Goal: Transaction & Acquisition: Book appointment/travel/reservation

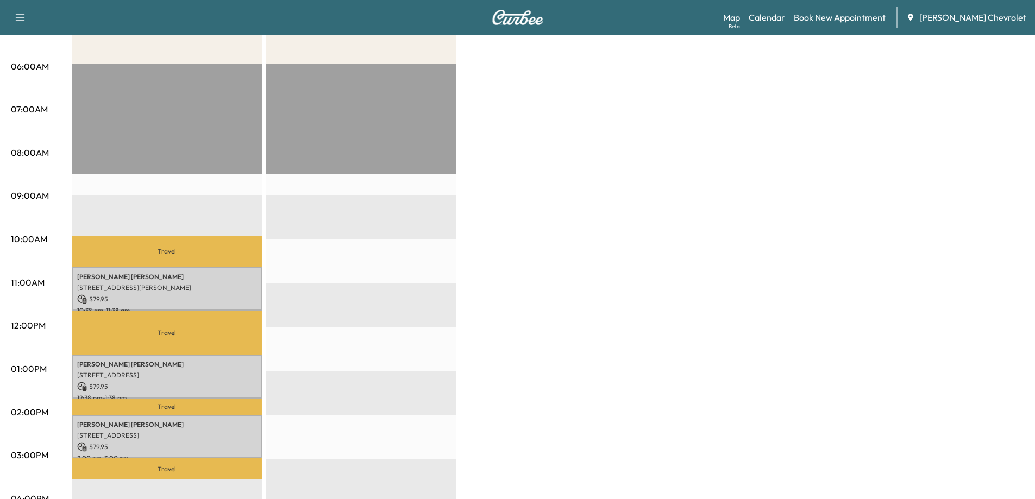
scroll to position [217, 0]
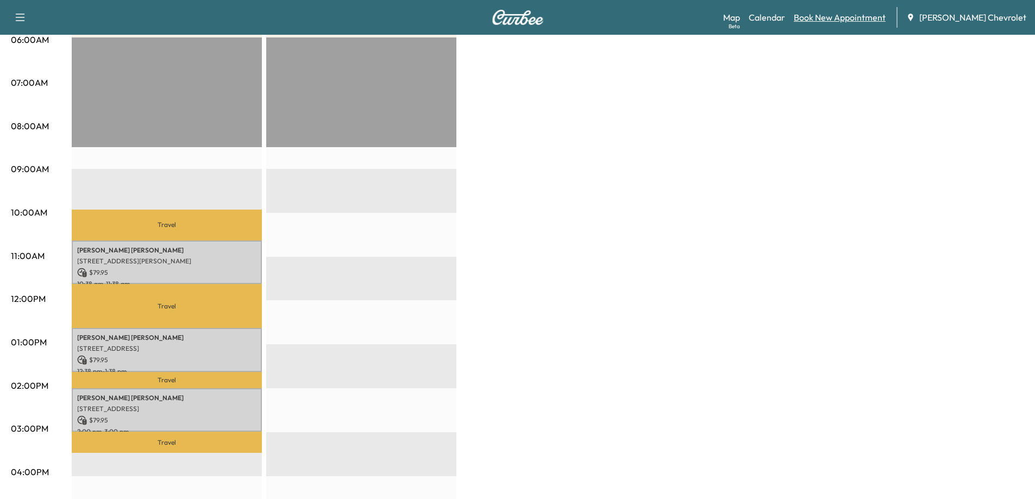
click at [857, 21] on link "Book New Appointment" at bounding box center [840, 17] width 92 height 13
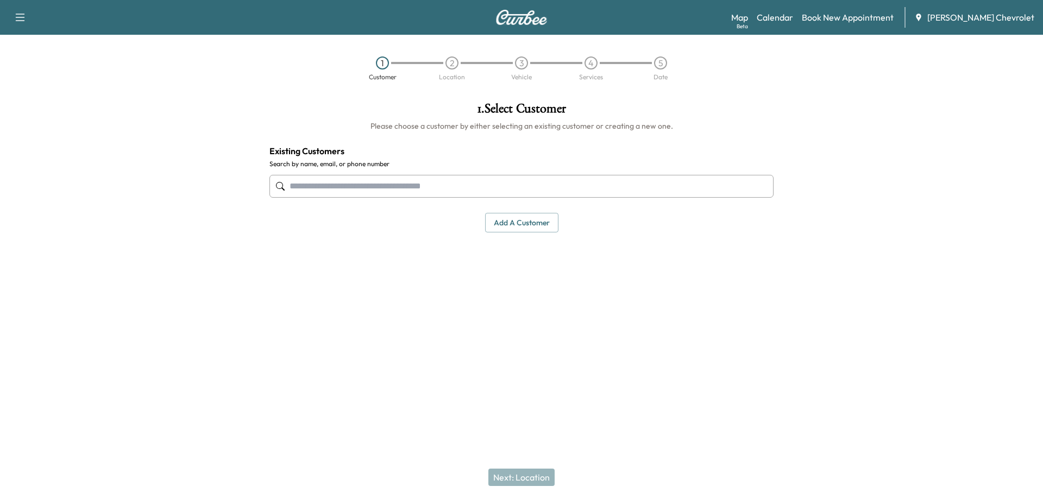
click at [417, 183] on input "text" at bounding box center [521, 186] width 504 height 23
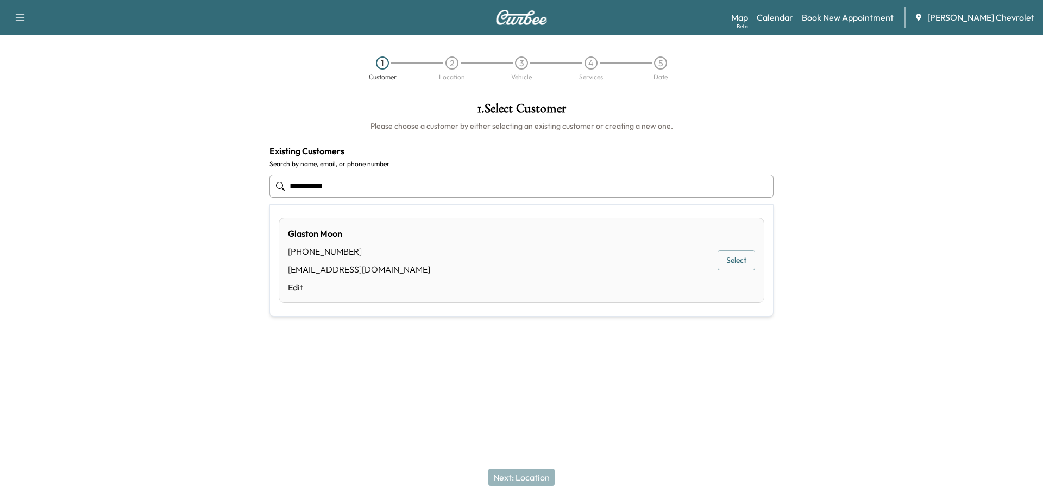
click at [725, 262] on button "Select" at bounding box center [736, 260] width 37 height 20
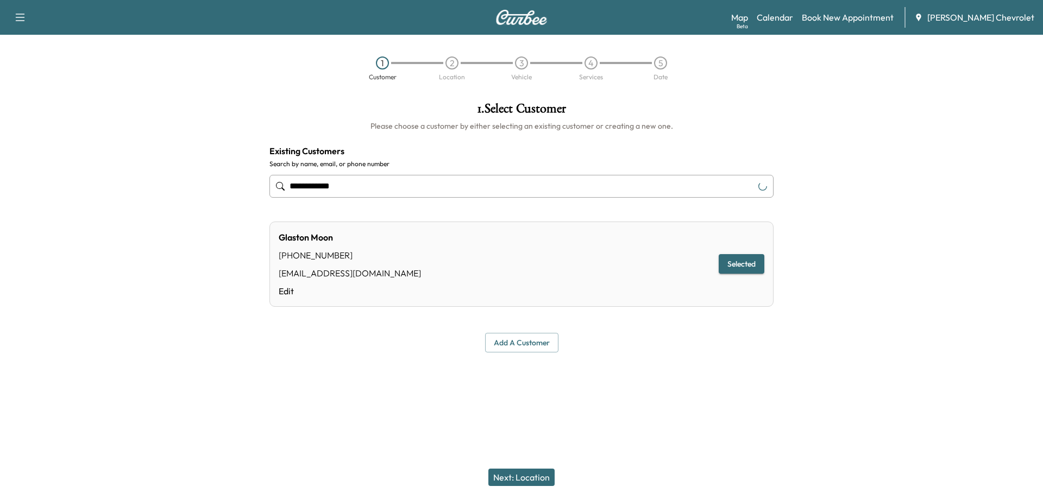
type input "**********"
click at [512, 479] on button "Next: Location" at bounding box center [521, 477] width 66 height 17
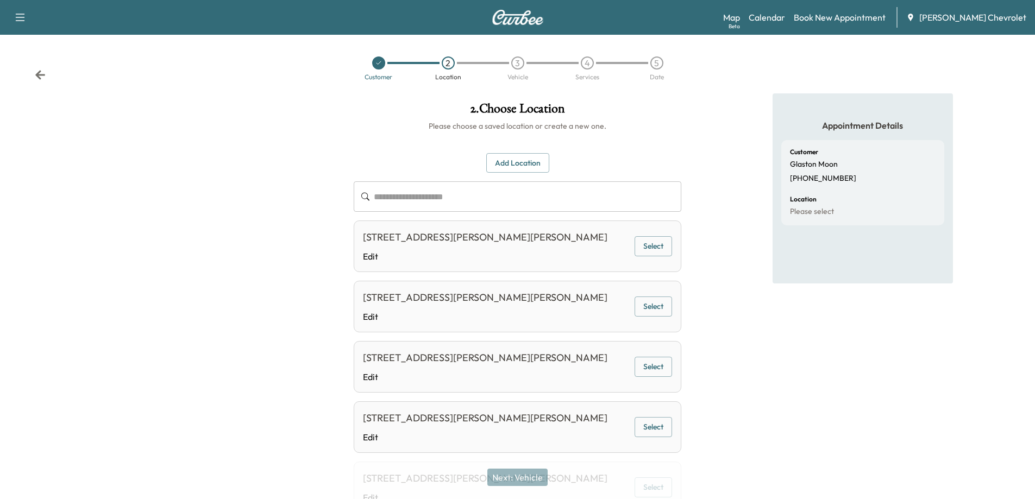
click at [649, 246] on button "Select" at bounding box center [653, 246] width 37 height 20
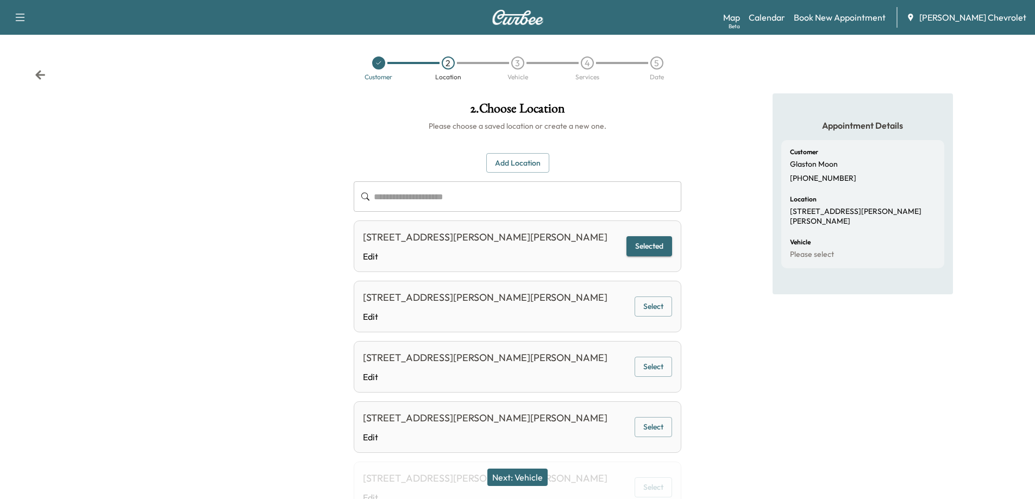
click at [530, 478] on button "Next: Vehicle" at bounding box center [517, 477] width 60 height 17
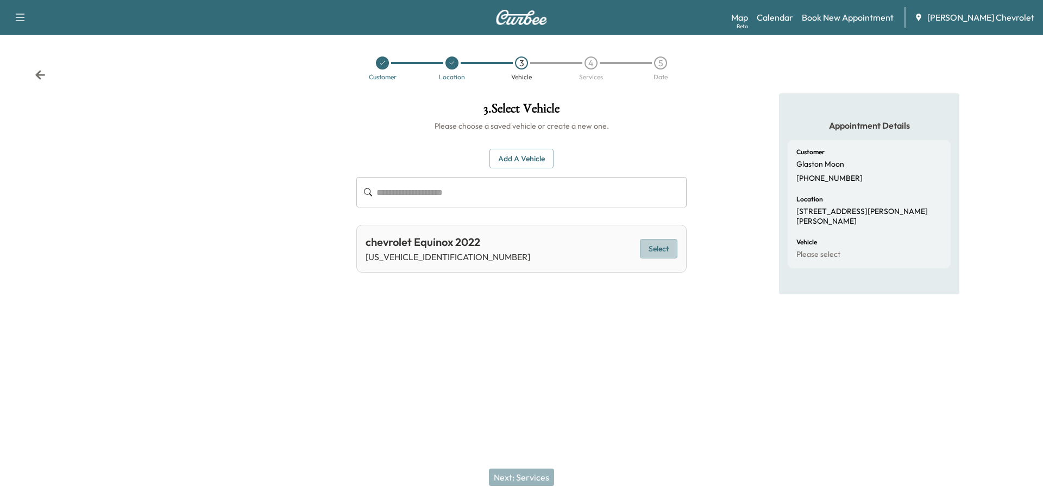
click at [666, 252] on button "Select" at bounding box center [658, 249] width 37 height 20
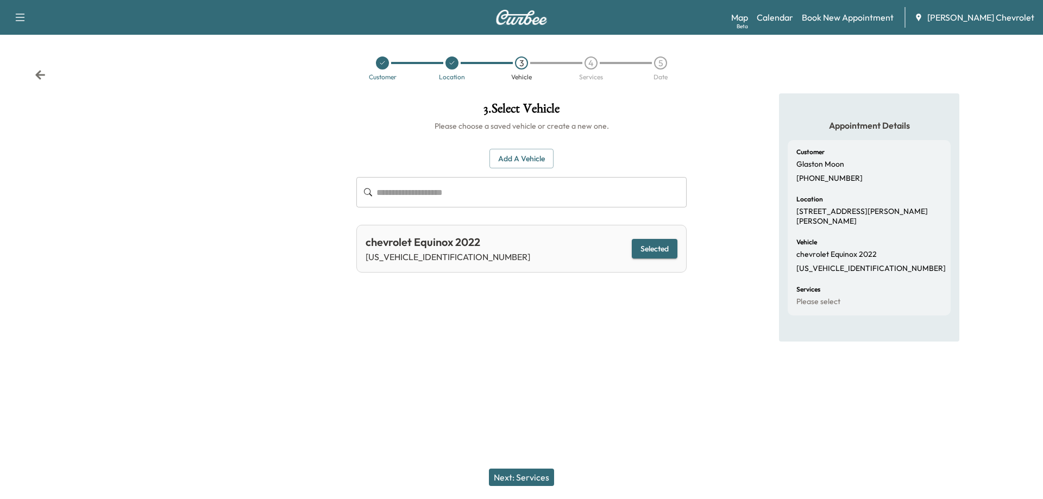
click at [519, 473] on button "Next: Services" at bounding box center [521, 477] width 65 height 17
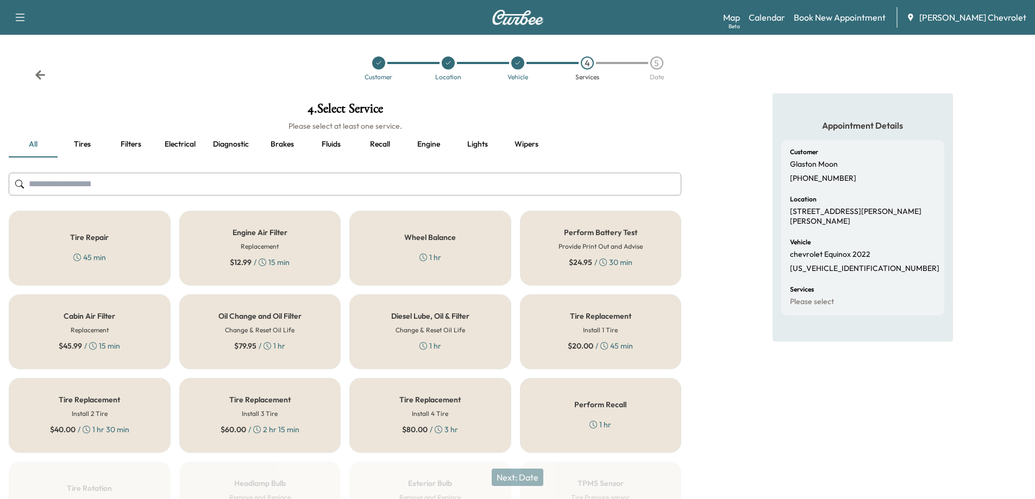
click at [250, 331] on h6 "Change & Reset Oil Life" at bounding box center [260, 330] width 70 height 10
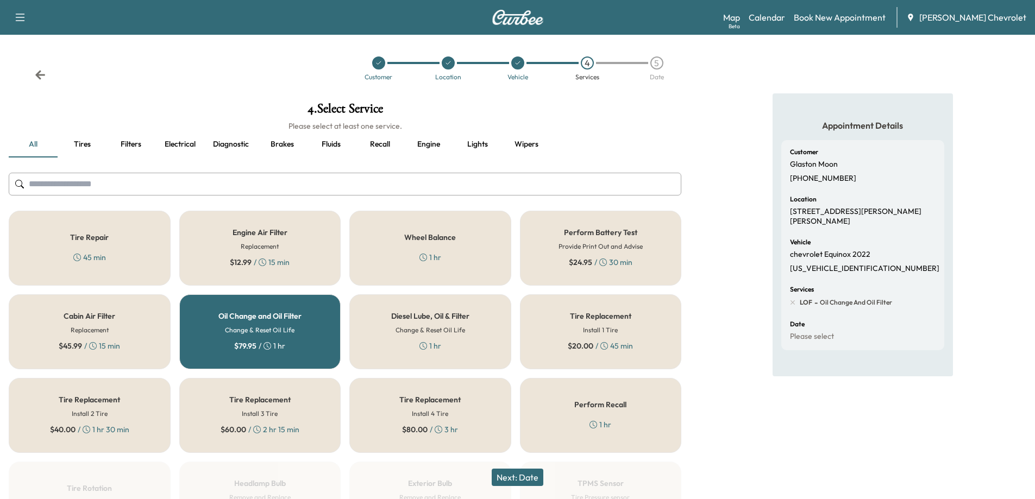
click at [529, 478] on button "Next: Date" at bounding box center [518, 477] width 52 height 17
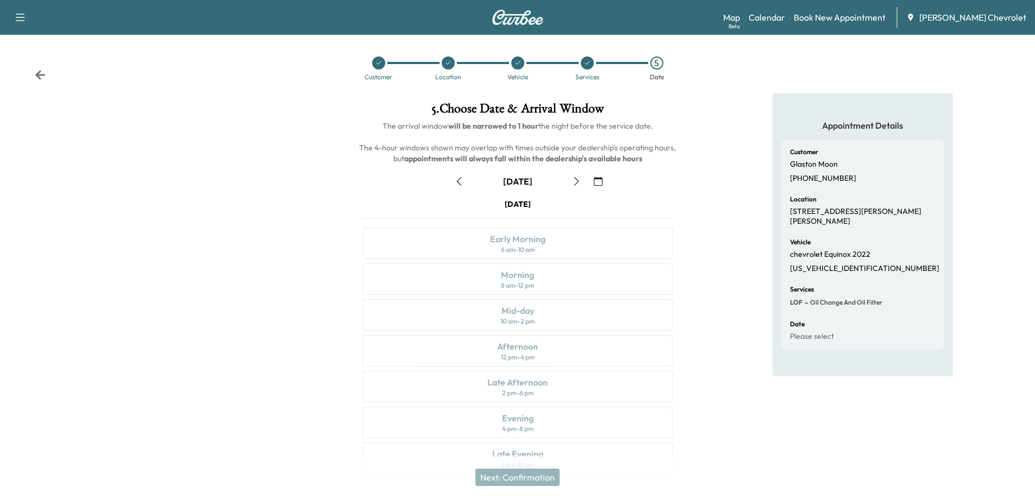
click at [574, 182] on icon "button" at bounding box center [576, 181] width 9 height 9
click at [576, 183] on icon "button" at bounding box center [576, 181] width 9 height 9
click at [579, 179] on icon "button" at bounding box center [576, 181] width 9 height 9
click at [577, 179] on icon "button" at bounding box center [576, 181] width 9 height 9
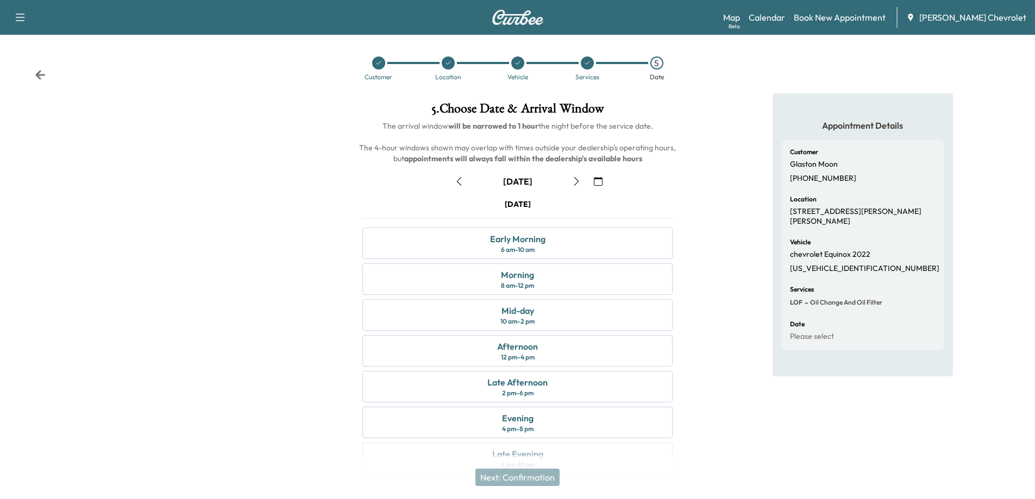
click at [577, 179] on icon "button" at bounding box center [576, 181] width 9 height 9
click at [459, 187] on button "button" at bounding box center [459, 181] width 18 height 17
click at [457, 187] on button "button" at bounding box center [459, 181] width 18 height 17
click at [573, 181] on icon "button" at bounding box center [576, 181] width 9 height 9
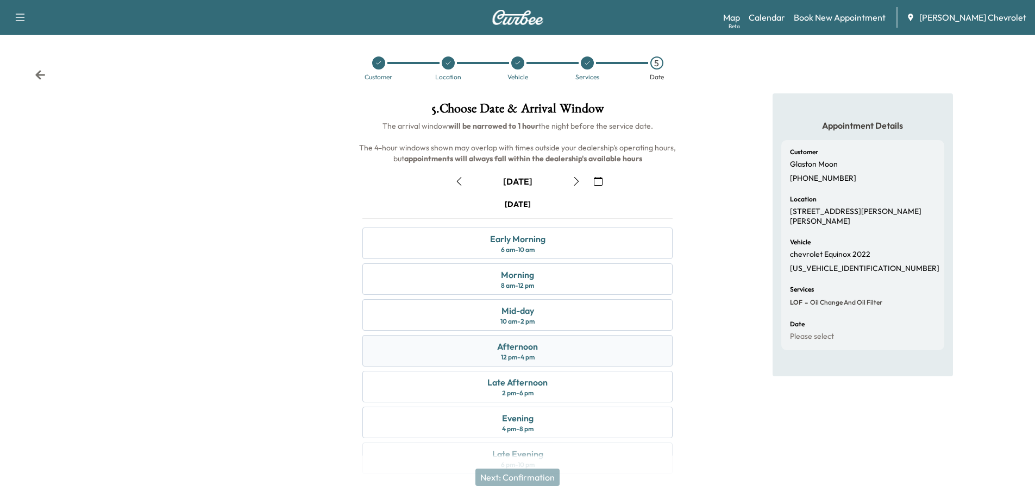
click at [554, 354] on div "Afternoon 12 pm - 4 pm" at bounding box center [517, 351] width 310 height 32
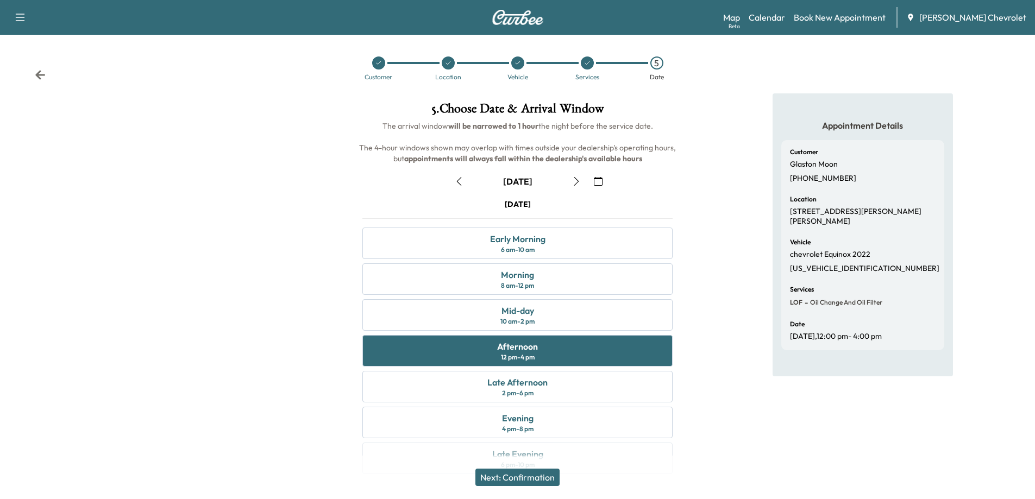
click at [542, 482] on button "Next: Confirmation" at bounding box center [517, 477] width 84 height 17
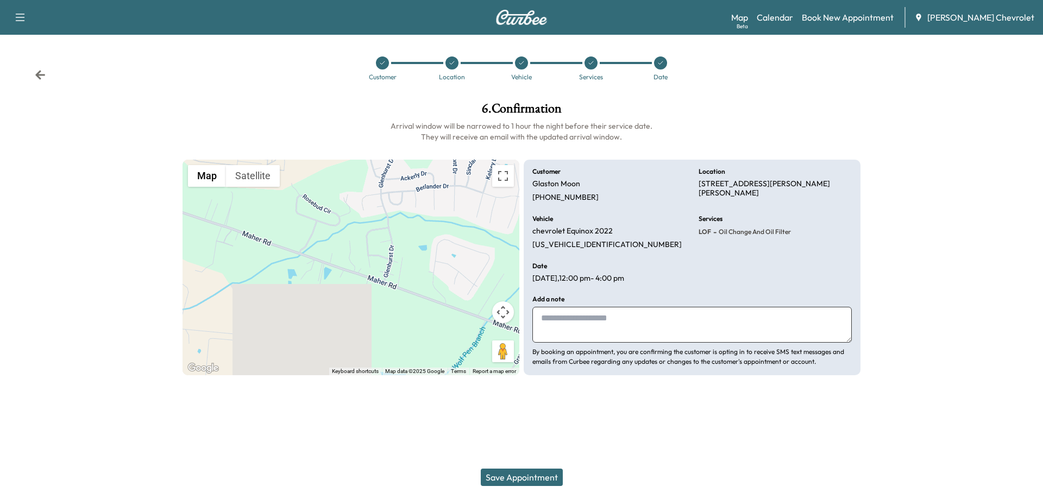
click at [529, 476] on button "Save Appointment" at bounding box center [522, 477] width 82 height 17
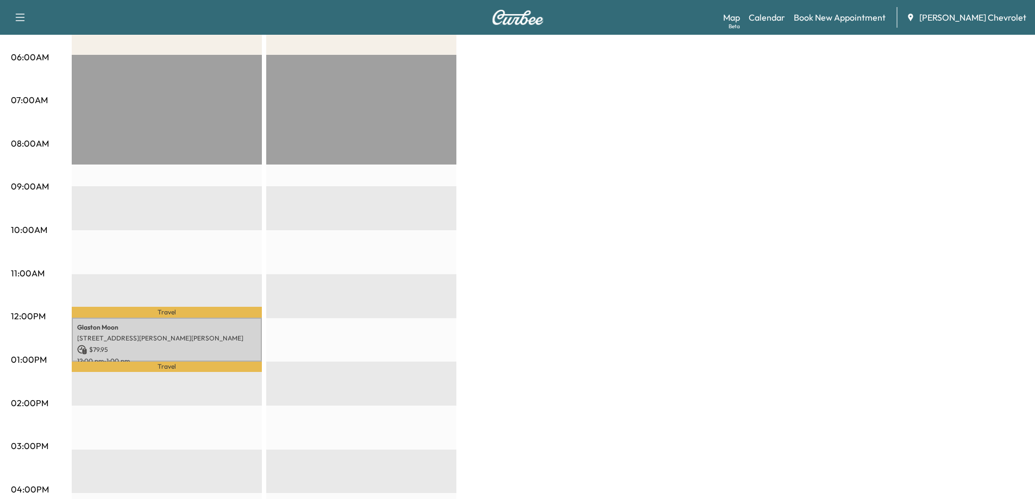
scroll to position [217, 0]
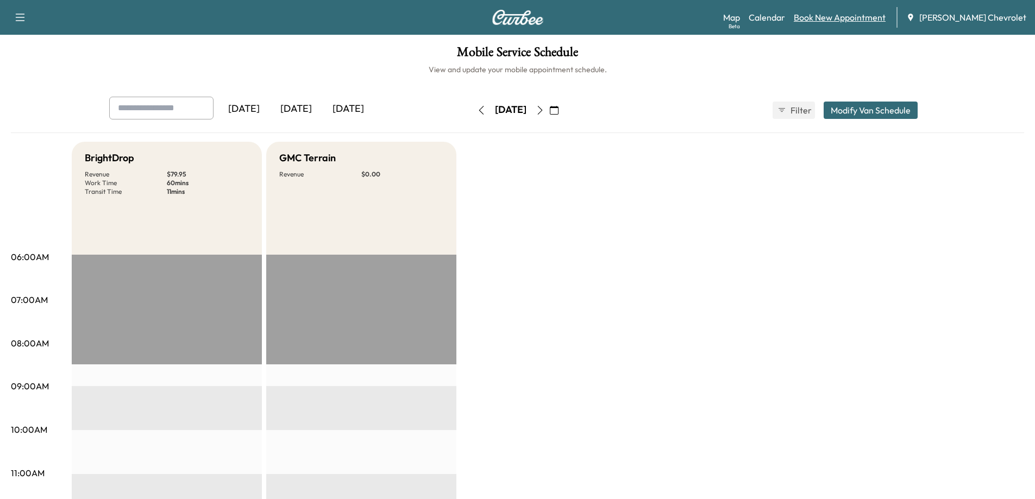
click at [881, 19] on link "Book New Appointment" at bounding box center [840, 17] width 92 height 13
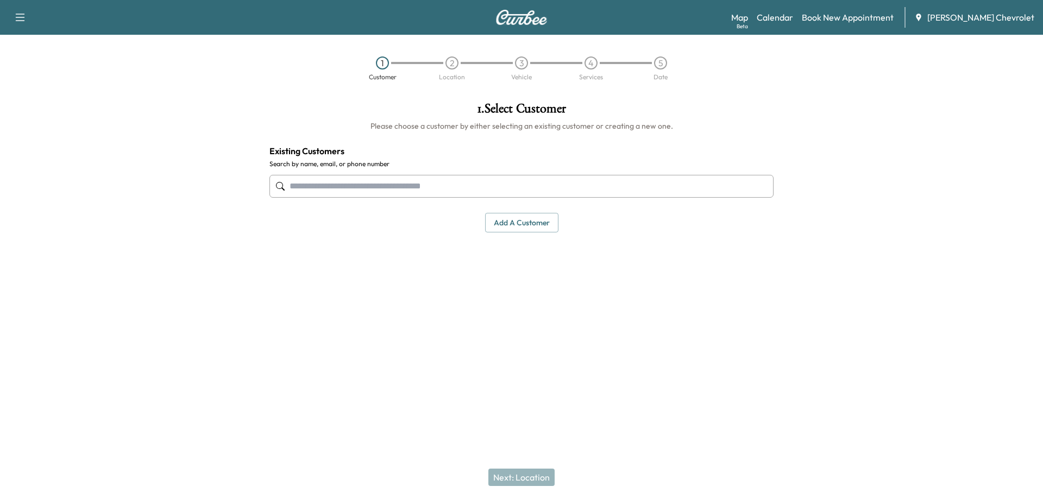
click at [571, 196] on input "text" at bounding box center [521, 186] width 504 height 23
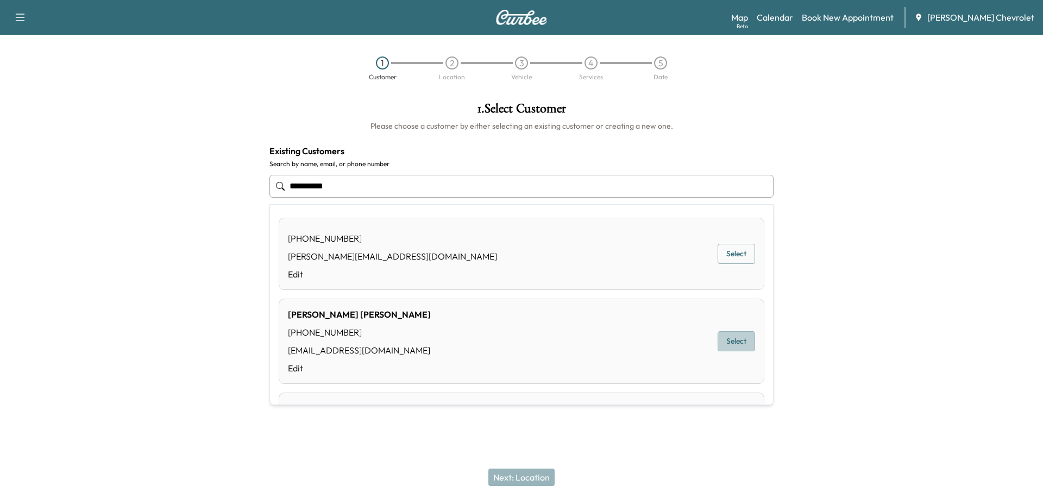
click at [735, 344] on button "Select" at bounding box center [736, 341] width 37 height 20
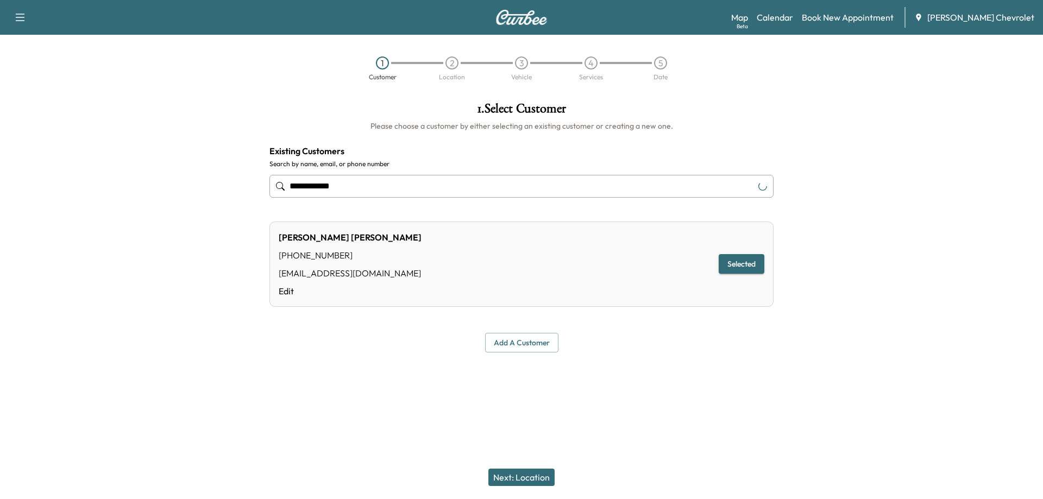
type input "**********"
click at [528, 478] on button "Next: Location" at bounding box center [521, 477] width 66 height 17
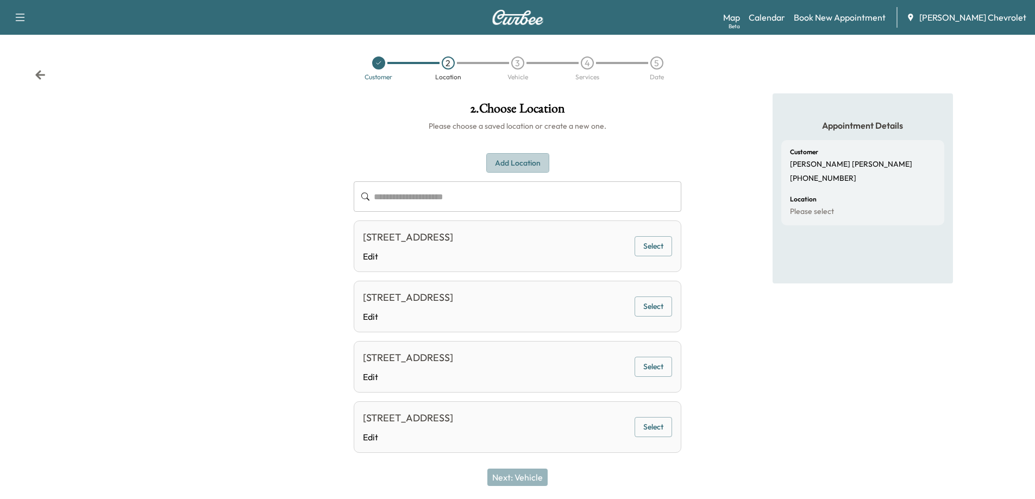
click at [497, 166] on button "Add Location" at bounding box center [517, 163] width 63 height 20
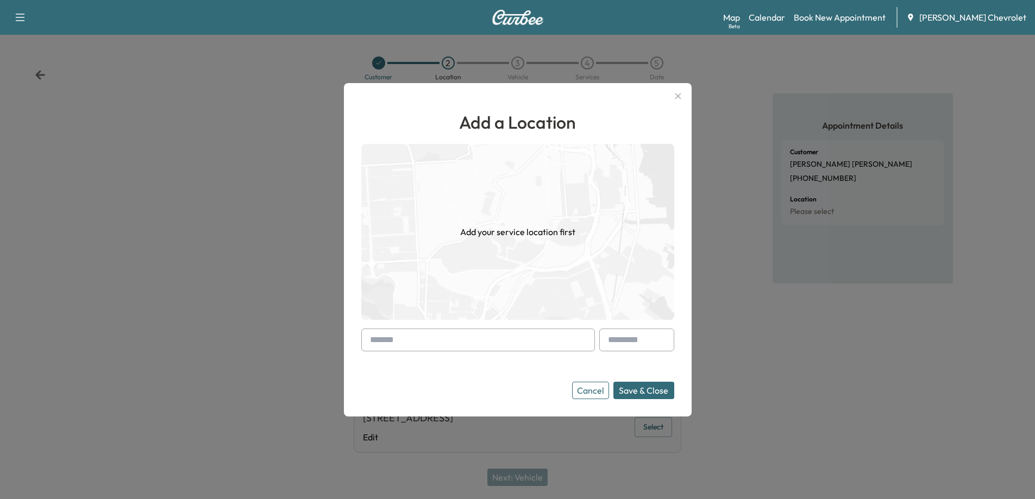
click at [422, 351] on input "text" at bounding box center [478, 340] width 234 height 23
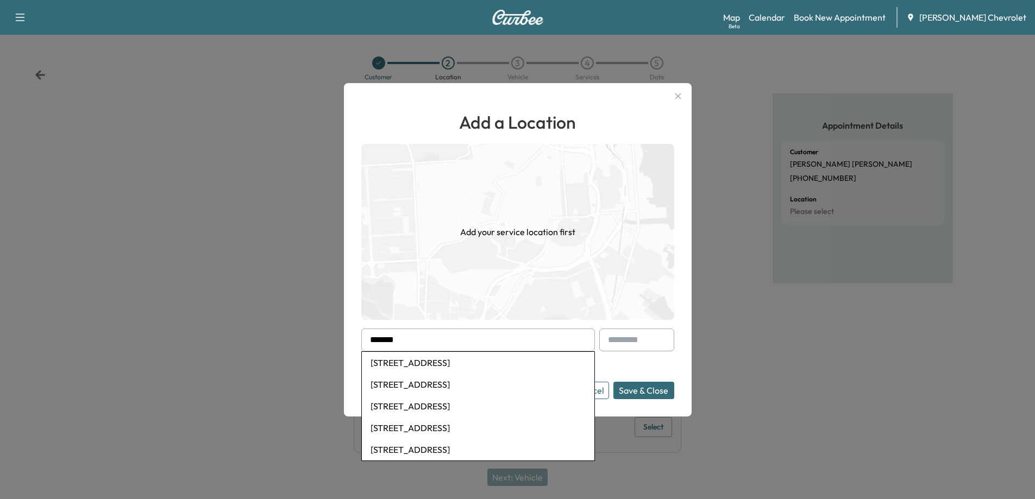
click at [434, 365] on li "[STREET_ADDRESS]" at bounding box center [478, 363] width 233 height 22
type input "**********"
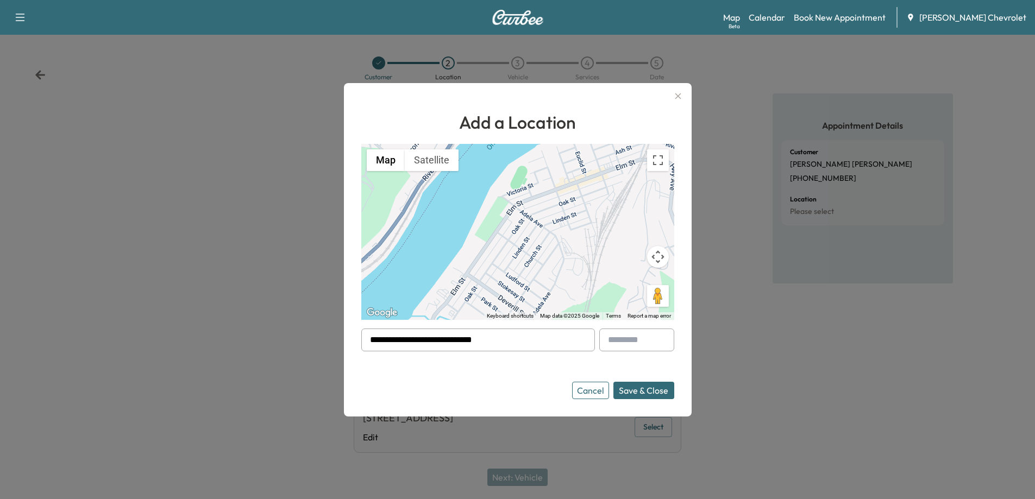
click at [648, 392] on button "Save & Close" at bounding box center [643, 390] width 61 height 17
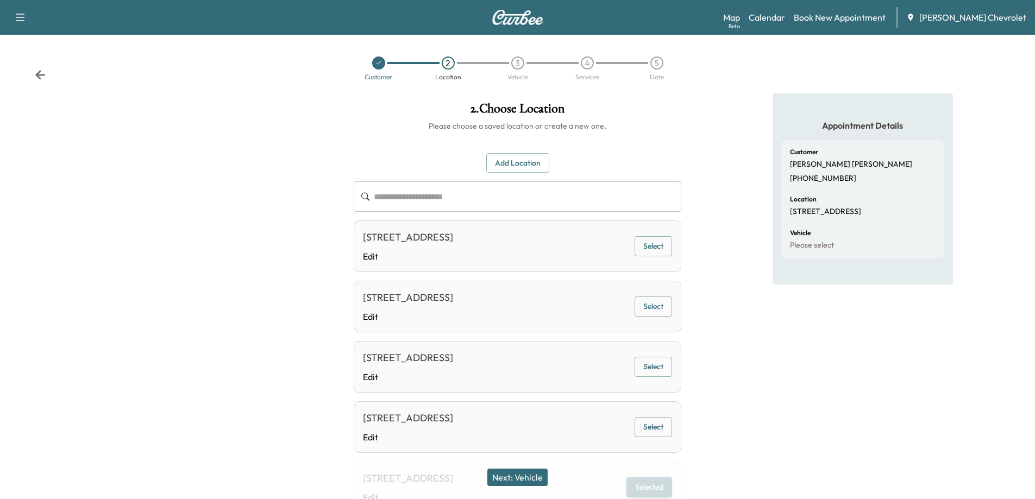
click at [524, 474] on button "Next: Vehicle" at bounding box center [517, 477] width 60 height 17
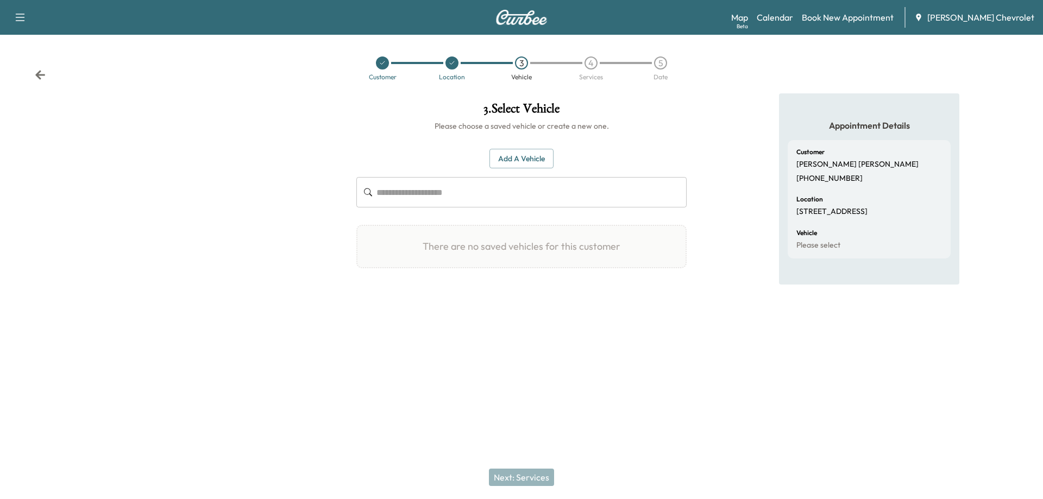
click at [511, 192] on input "text" at bounding box center [531, 192] width 310 height 30
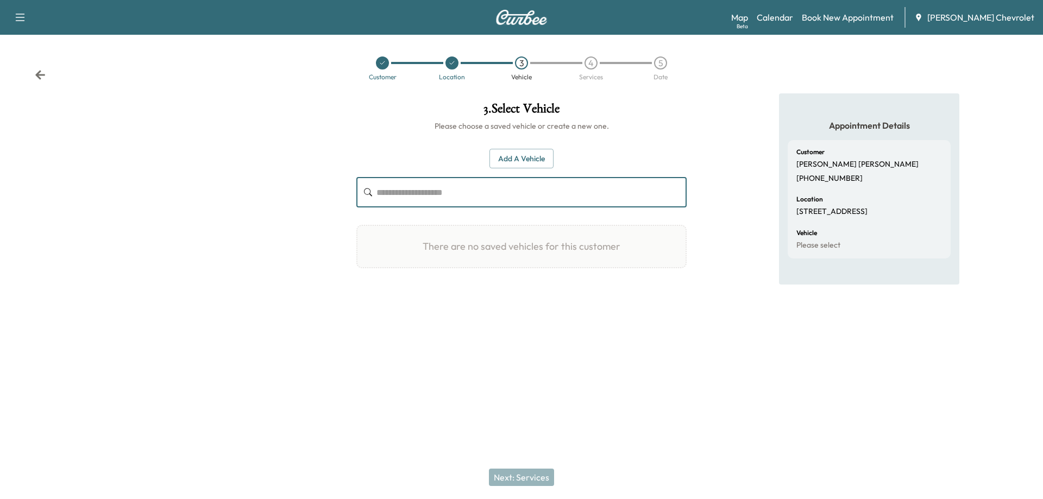
drag, startPoint x: 438, startPoint y: 200, endPoint x: 523, endPoint y: 160, distance: 93.6
click at [528, 161] on button "Add a Vehicle" at bounding box center [521, 159] width 64 height 20
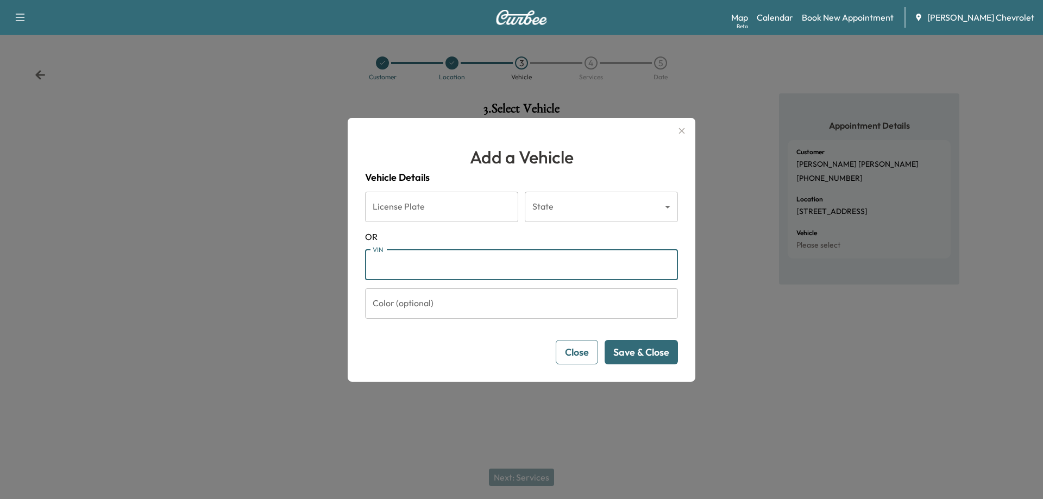
paste input "**********"
type input "**********"
click at [644, 355] on button "Save & Close" at bounding box center [641, 352] width 73 height 24
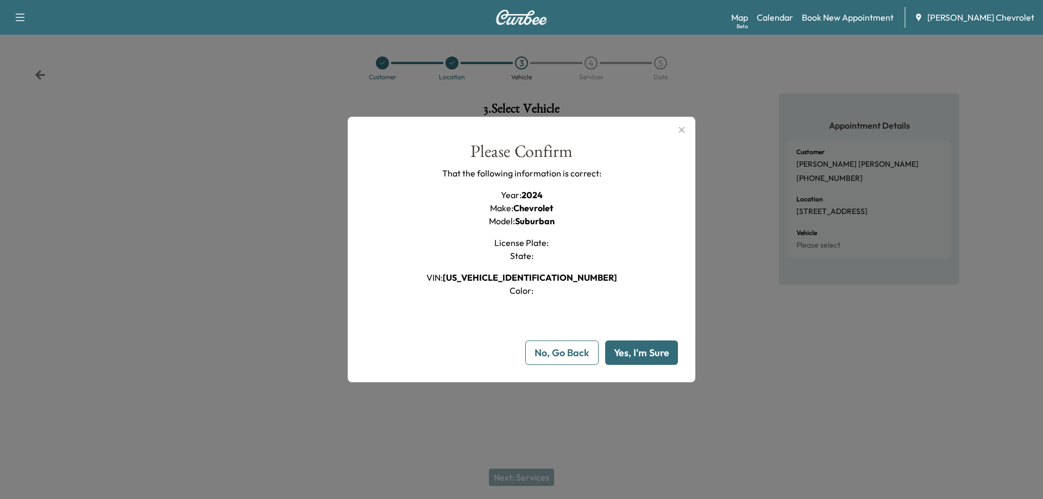
click at [628, 361] on button "Yes, I'm Sure" at bounding box center [641, 353] width 73 height 24
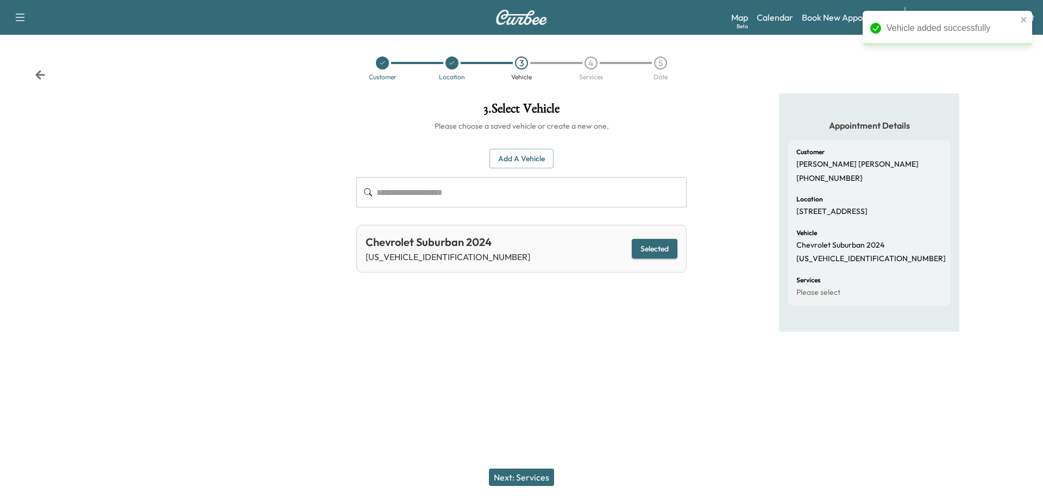
click at [527, 478] on button "Next: Services" at bounding box center [521, 477] width 65 height 17
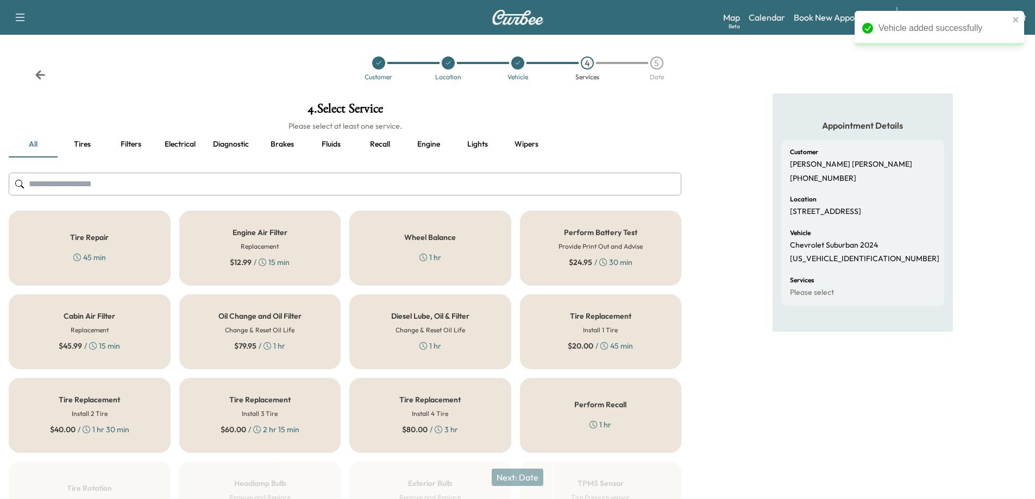
click at [263, 336] on div "Oil Change and Oil Filter Change & Reset Oil Life $ 79.95 / 1 hr" at bounding box center [260, 331] width 162 height 75
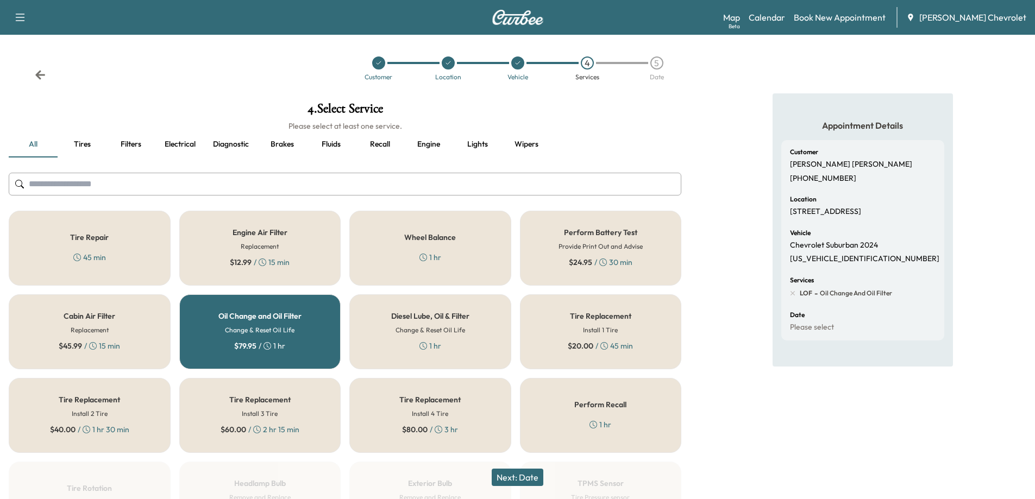
click at [532, 482] on button "Next: Date" at bounding box center [518, 477] width 52 height 17
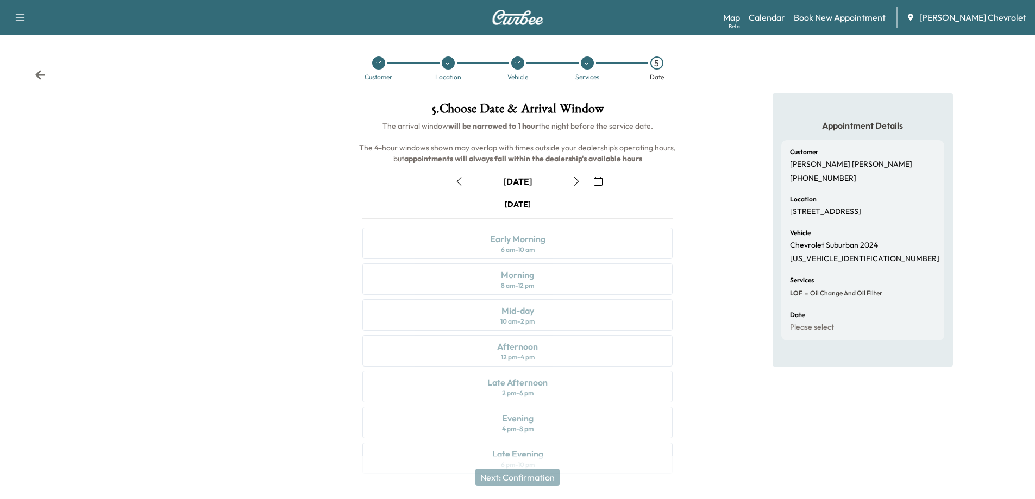
click at [577, 177] on icon "button" at bounding box center [576, 181] width 9 height 9
click at [580, 184] on icon "button" at bounding box center [576, 181] width 9 height 9
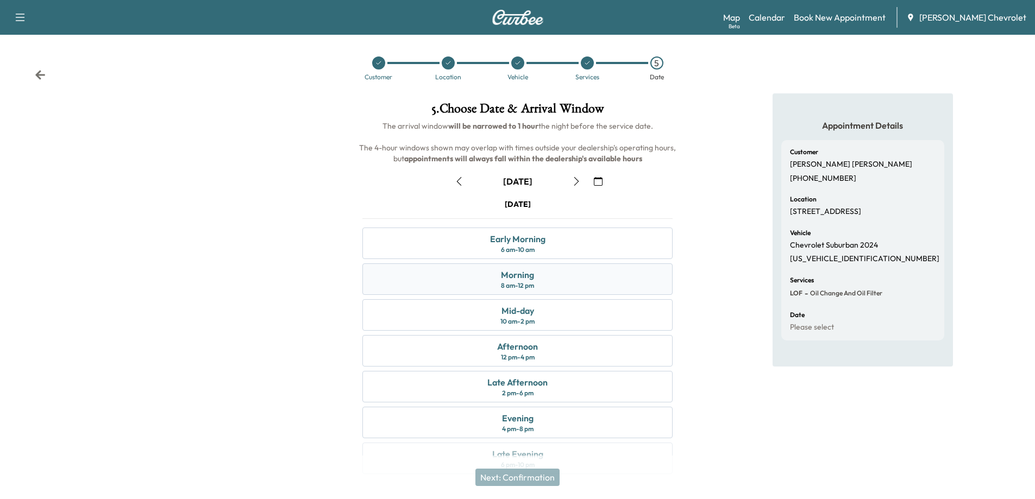
click at [565, 285] on div "Morning 8 am - 12 pm" at bounding box center [517, 279] width 310 height 32
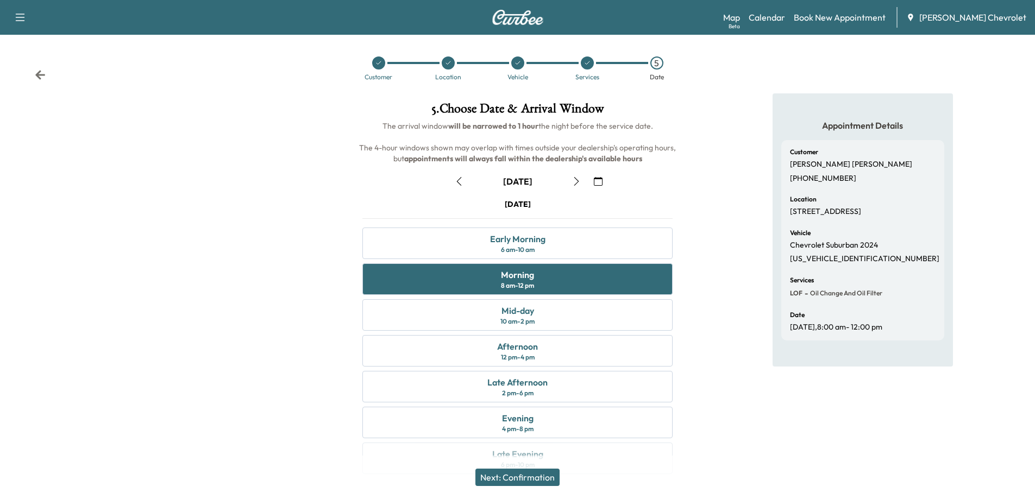
click at [538, 476] on button "Next: Confirmation" at bounding box center [517, 477] width 84 height 17
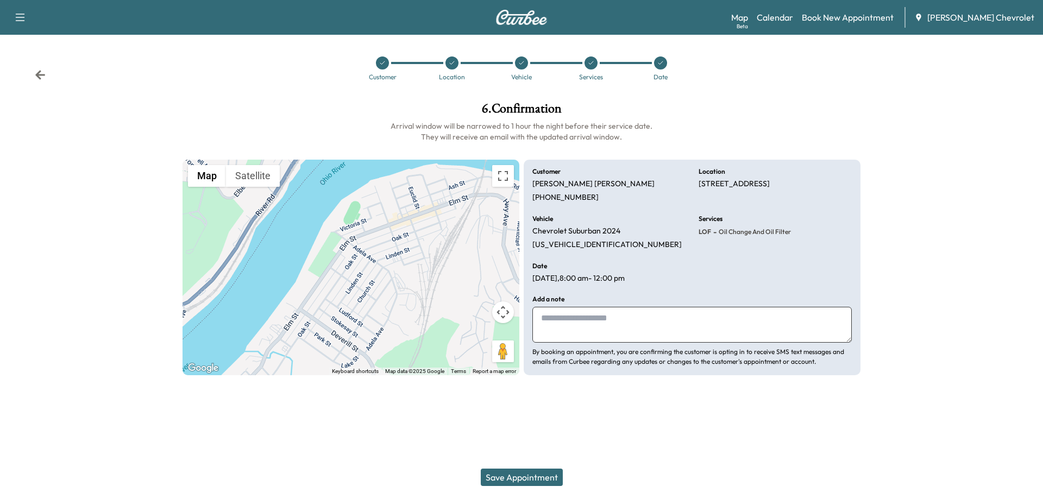
click at [527, 475] on button "Save Appointment" at bounding box center [522, 477] width 82 height 17
